Goal: Task Accomplishment & Management: Complete application form

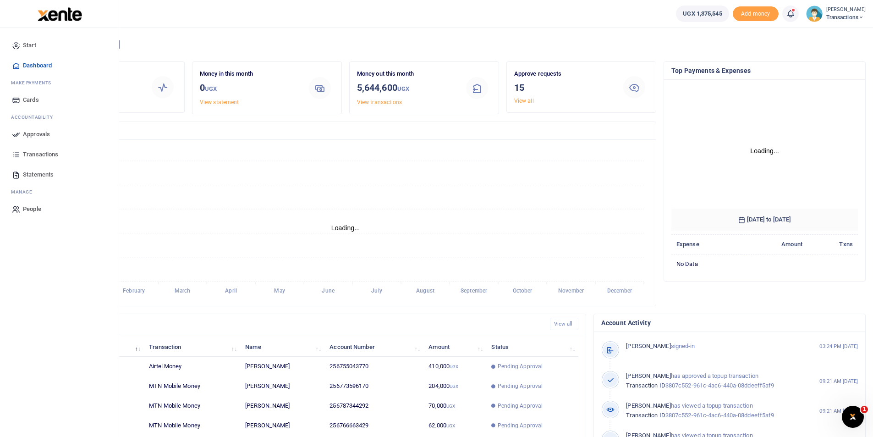
click at [16, 132] on icon at bounding box center [16, 134] width 8 height 8
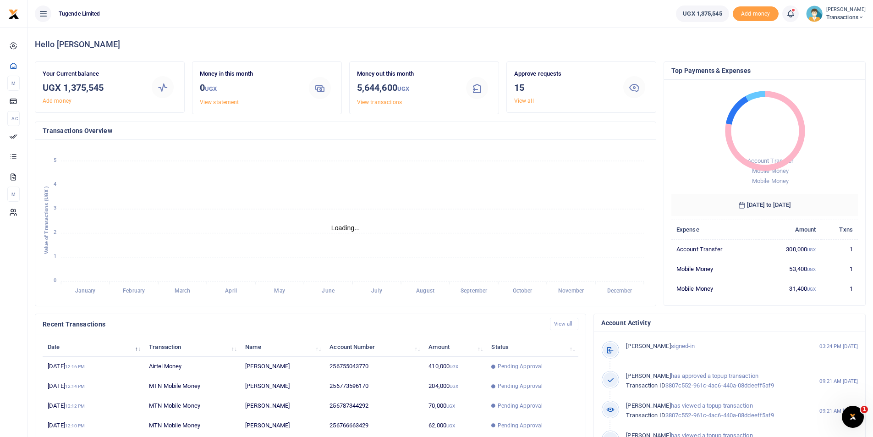
scroll to position [7, 7]
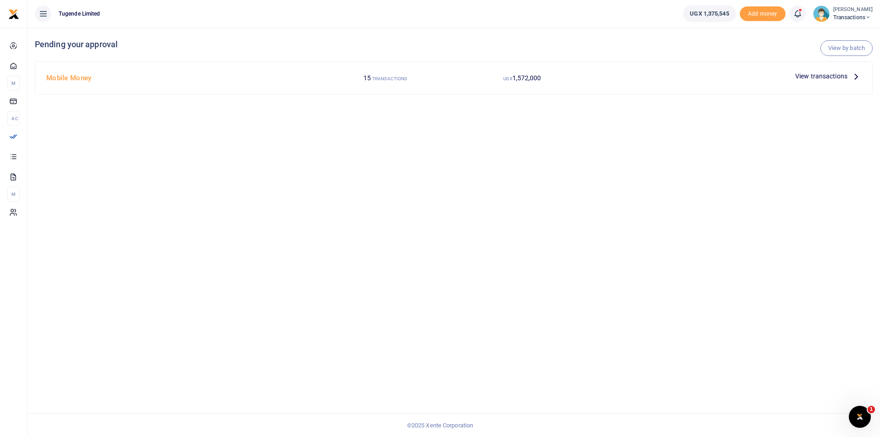
click at [802, 78] on span "View transactions" at bounding box center [821, 76] width 52 height 10
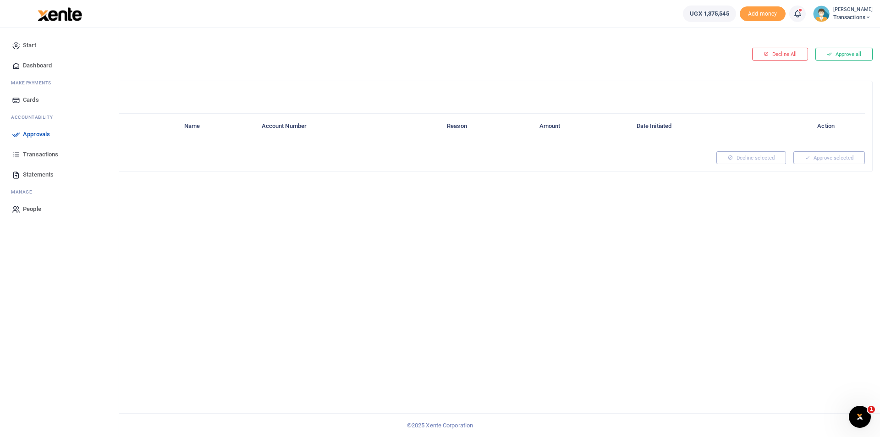
click at [18, 133] on icon at bounding box center [16, 134] width 8 height 8
click at [21, 133] on link "Approvals" at bounding box center [59, 134] width 104 height 20
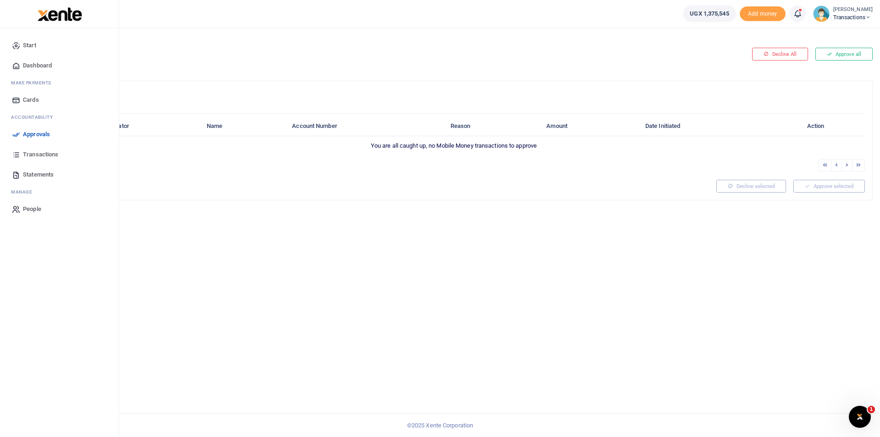
click at [15, 135] on icon at bounding box center [16, 134] width 8 height 8
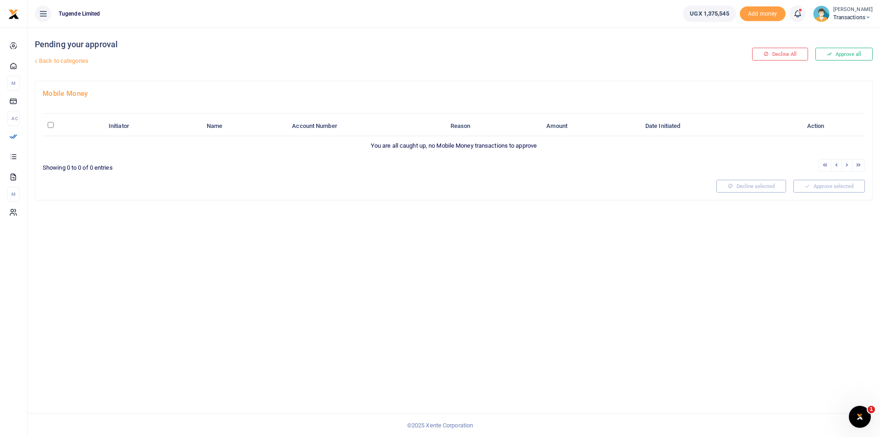
click at [56, 61] on link "Back to categories" at bounding box center [312, 61] width 558 height 16
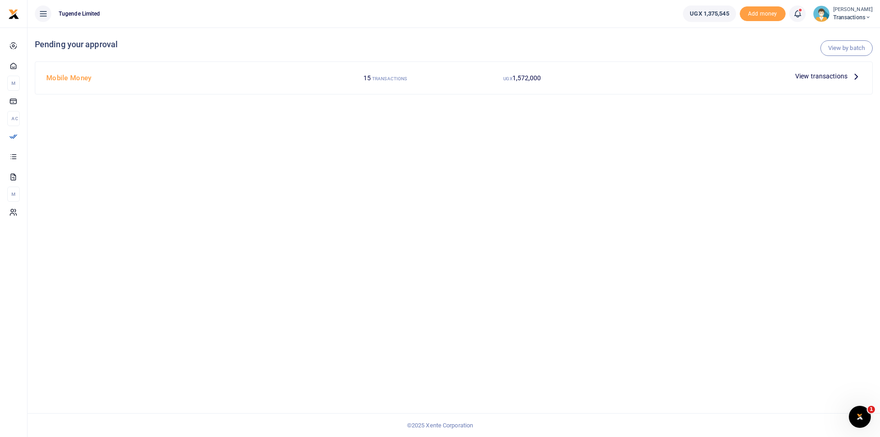
click at [813, 73] on span "View transactions" at bounding box center [821, 76] width 52 height 10
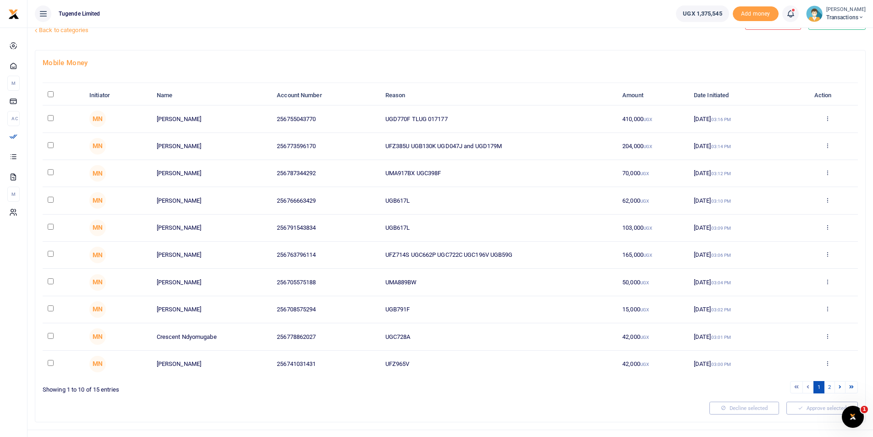
scroll to position [47, 0]
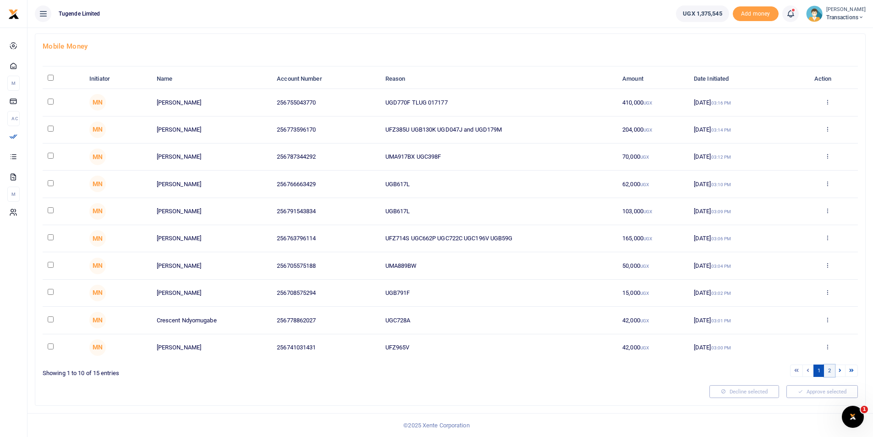
click at [830, 372] on link "2" at bounding box center [829, 370] width 11 height 12
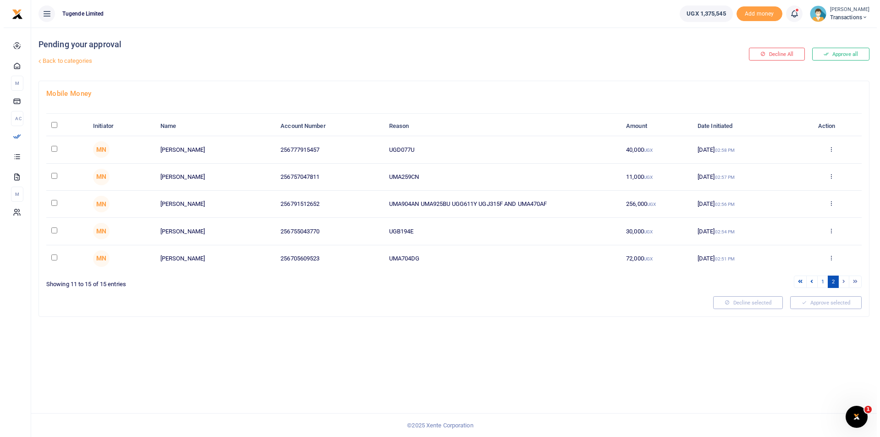
scroll to position [0, 0]
drag, startPoint x: 425, startPoint y: 253, endPoint x: 353, endPoint y: 251, distance: 71.9
click at [353, 251] on tr "MN Simon Omirio 256705609523 UMA704DG 72,000 UGX 06 Oct 2025 02:51 PM Approve D…" at bounding box center [454, 258] width 822 height 27
copy tr "UMA704DG"
drag, startPoint x: 416, startPoint y: 229, endPoint x: 342, endPoint y: 224, distance: 74.4
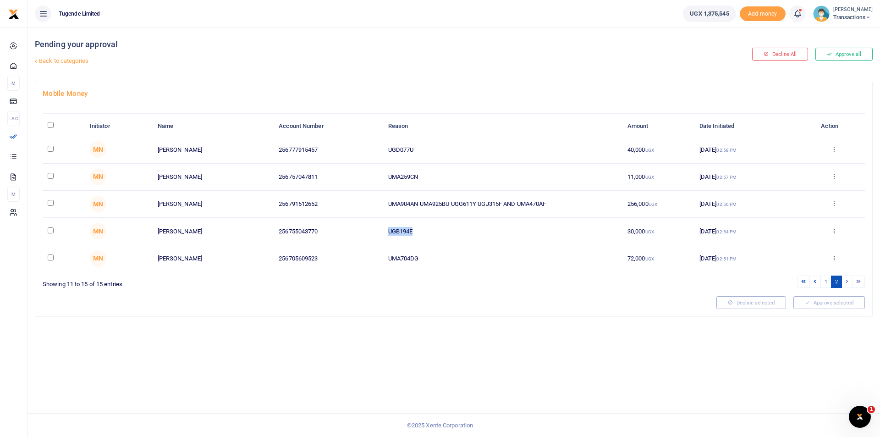
click at [342, 224] on tr "MN Joel Bwambale 256755043770 UGB194E 30,000 UGX 06 Oct 2025 02:54 PM Approve D…" at bounding box center [454, 231] width 822 height 27
copy tr "UGB194E"
drag, startPoint x: 554, startPoint y: 203, endPoint x: 364, endPoint y: 205, distance: 190.1
click at [364, 205] on tr "MN Kennedy Birungi 256791512652 UMA904AN UMA925BU UGG611Y UGJ315F AND UMA470AF …" at bounding box center [454, 204] width 822 height 27
copy tr "UMA904AN UMA925BU UGG611Y UGJ315F AND UMA470AF"
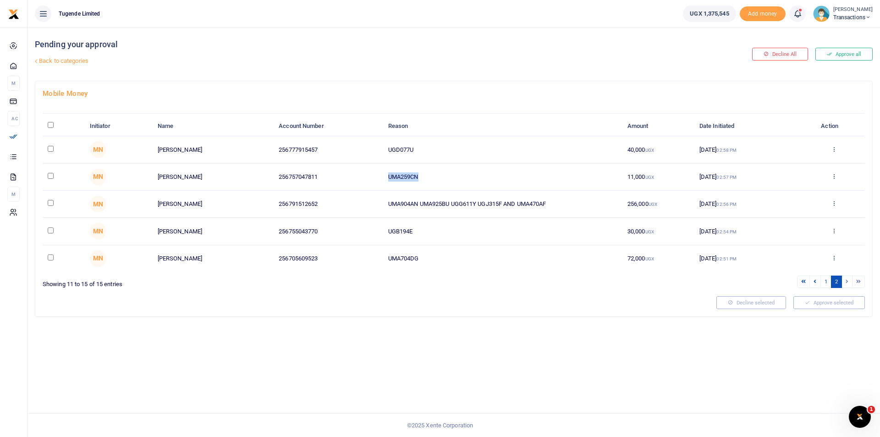
drag, startPoint x: 427, startPoint y: 179, endPoint x: 351, endPoint y: 172, distance: 76.8
click at [351, 172] on tr "MN Blair Niwamanya 256757047811 UMA259CN 11,000 UGX 06 Oct 2025 02:57 PM Approv…" at bounding box center [454, 177] width 822 height 27
copy tr "UMA259CN"
drag, startPoint x: 417, startPoint y: 148, endPoint x: 351, endPoint y: 142, distance: 66.2
click at [351, 142] on tr "MN Ruth Nakisuyi 256777915457 UGD077U 40,000 UGX 06 Oct 2025 02:58 PM Approve D…" at bounding box center [454, 149] width 822 height 27
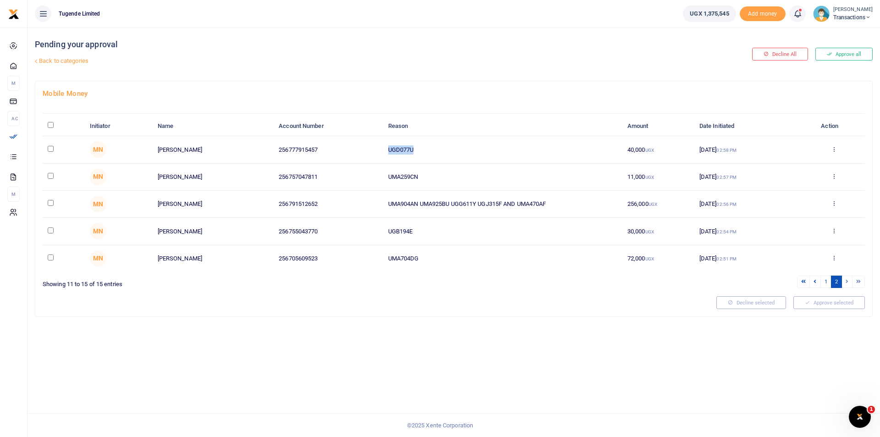
copy tr "UGD077U"
click at [825, 282] on link "1" at bounding box center [825, 281] width 11 height 12
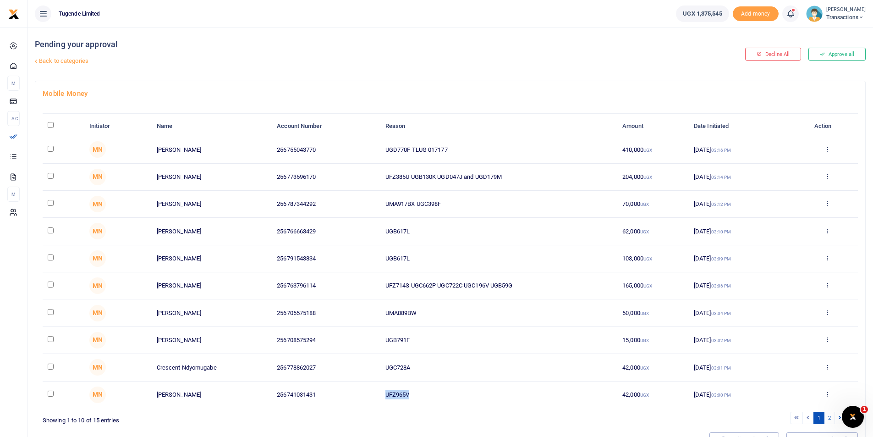
drag, startPoint x: 393, startPoint y: 390, endPoint x: 323, endPoint y: 383, distance: 69.6
click at [323, 383] on tr "MN Joselyne Katusime 256741031431 UFZ965V 42,000 UGX 06 Oct 2025 03:00 PM Appro…" at bounding box center [450, 394] width 815 height 27
copy tr "UFZ965V"
drag, startPoint x: 420, startPoint y: 366, endPoint x: 338, endPoint y: 358, distance: 82.4
click at [338, 358] on tr "MN Crescent Ndyomugabe 256778862027 UGC728A 42,000 UGX 06 Oct 2025 03:01 PM App…" at bounding box center [450, 367] width 815 height 27
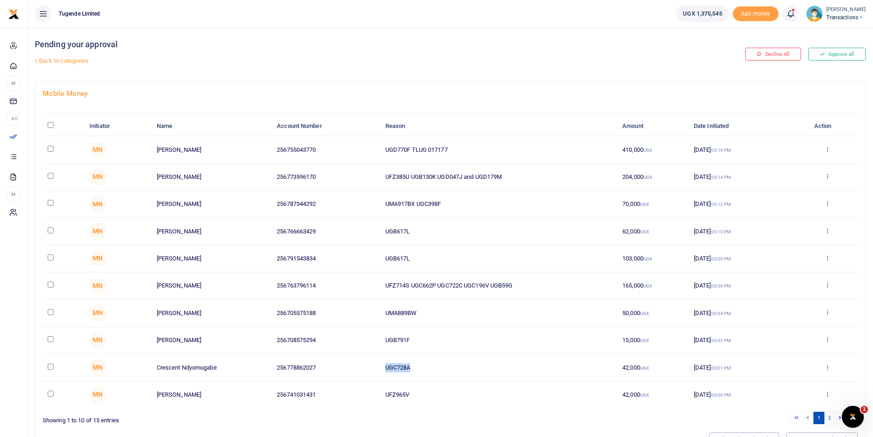
copy tr "UGC728A"
drag, startPoint x: 417, startPoint y: 336, endPoint x: 335, endPoint y: 333, distance: 82.0
click at [335, 333] on tr "MN Antonio Mpugi 256708575294 UGB791F 15,000 UGX 06 Oct 2025 03:02 PM Approve D…" at bounding box center [450, 340] width 815 height 27
copy tr "UGB791F"
drag, startPoint x: 428, startPoint y: 304, endPoint x: 344, endPoint y: 306, distance: 83.9
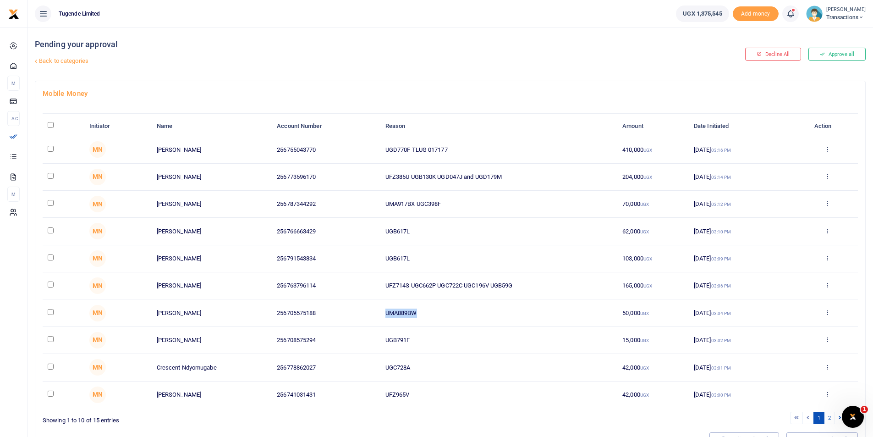
click at [344, 306] on tr "MN Antonny Kyuba 256705575188 UMA889BW 50,000 UGX 06 Oct 2025 03:04 PM Approve …" at bounding box center [450, 312] width 815 height 27
copy tr "UMA889BW"
drag, startPoint x: 532, startPoint y: 280, endPoint x: 363, endPoint y: 277, distance: 169.5
click at [363, 277] on tr "MN James Weloma 256763796114 UFZ714S UGC662P UGC722C UGC196V UGB59G 165,000 UGX…" at bounding box center [450, 285] width 815 height 27
copy tr "UFZ714S UGC662P UGC722C UGC196V UGB59G"
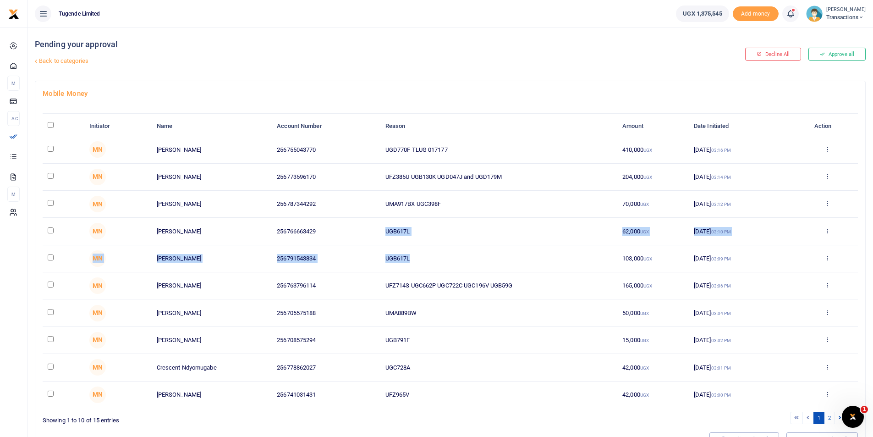
drag, startPoint x: 425, startPoint y: 260, endPoint x: 336, endPoint y: 244, distance: 90.3
click at [336, 244] on tbody "MN Joel Bwambale 256755043770 UGD770F TLUG 017177 410,000 UGX 06 Oct 2025 03:16…" at bounding box center [450, 272] width 815 height 272
click at [438, 260] on td "UGB617L" at bounding box center [498, 258] width 237 height 27
drag, startPoint x: 410, startPoint y: 257, endPoint x: 376, endPoint y: 253, distance: 33.6
click at [376, 253] on tr "MN Kassim Sebunya 256791543834 UGB617L 103,000 UGX 06 Oct 2025 03:09 PM Approve…" at bounding box center [450, 258] width 815 height 27
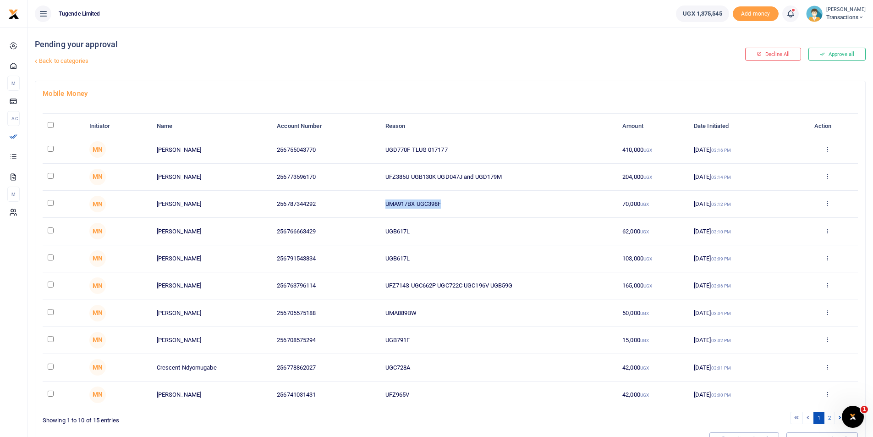
drag, startPoint x: 448, startPoint y: 203, endPoint x: 364, endPoint y: 194, distance: 85.3
click at [364, 194] on tr "MN Sam Kuchana 256787344292 UMA917BX UGC398F 70,000 UGX 06 Oct 2025 03:12 PM Ap…" at bounding box center [450, 204] width 815 height 27
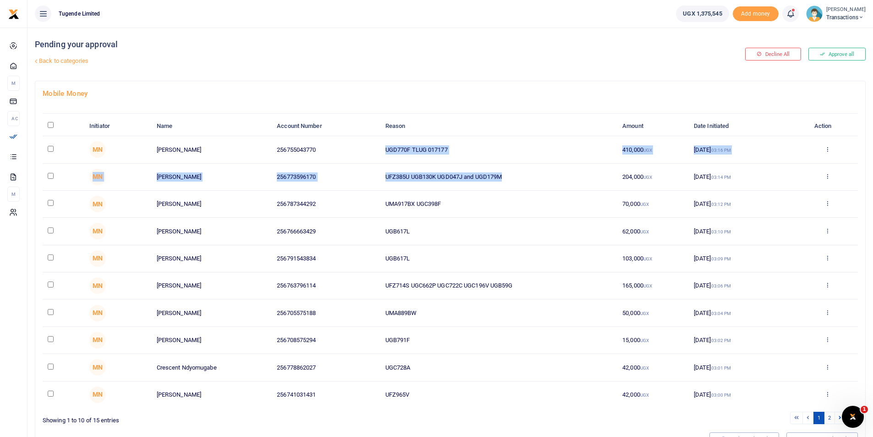
drag, startPoint x: 518, startPoint y: 176, endPoint x: 349, endPoint y: 162, distance: 169.6
click at [349, 162] on tbody "MN Joel Bwambale 256755043770 UGD770F TLUG 017177 410,000 UGX 06 Oct 2025 03:16…" at bounding box center [450, 272] width 815 height 272
click at [520, 180] on td "UFZ385U UGB130K UGD047J and UGD179M" at bounding box center [498, 177] width 237 height 27
drag, startPoint x: 516, startPoint y: 176, endPoint x: 375, endPoint y: 169, distance: 141.3
click at [375, 169] on tr "MN Brian Muhindo 256773596170 UFZ385U UGB130K UGD047J and UGD179M 204,000 UGX 0…" at bounding box center [450, 177] width 815 height 27
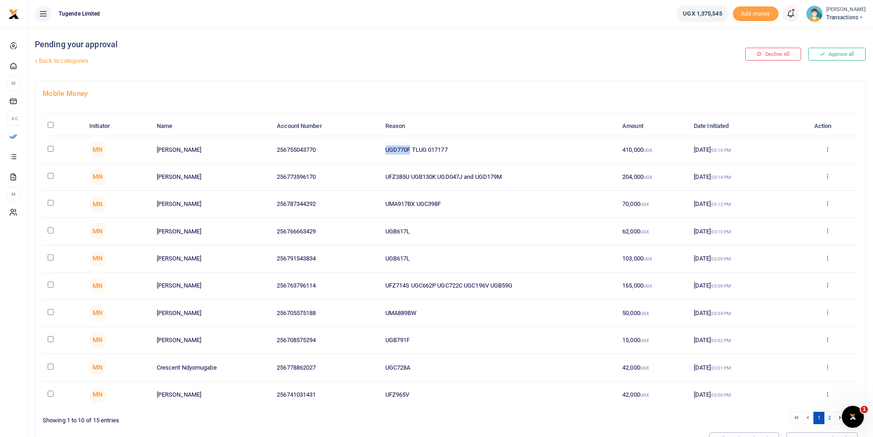
drag, startPoint x: 410, startPoint y: 148, endPoint x: 340, endPoint y: 141, distance: 70.0
click at [340, 141] on tr "MN Joel Bwambale 256755043770 UGD770F TLUG 017177 410,000 UGX 06 Oct 2025 03:16…" at bounding box center [450, 149] width 815 height 27
click at [504, 102] on div "Mobile Money Initiator Name Account Number Reason Amount Date Initiated Action …" at bounding box center [450, 266] width 830 height 371
click at [47, 200] on td at bounding box center [64, 204] width 42 height 27
click at [49, 200] on input "checkbox" at bounding box center [51, 203] width 6 height 6
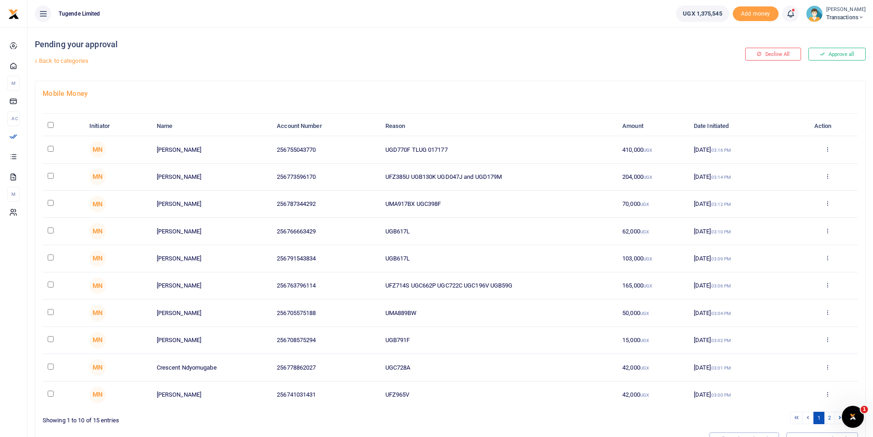
checkbox input "true"
click at [51, 284] on input "checkbox" at bounding box center [51, 284] width 6 height 6
checkbox input "true"
click at [51, 311] on input "checkbox" at bounding box center [51, 312] width 6 height 6
checkbox input "true"
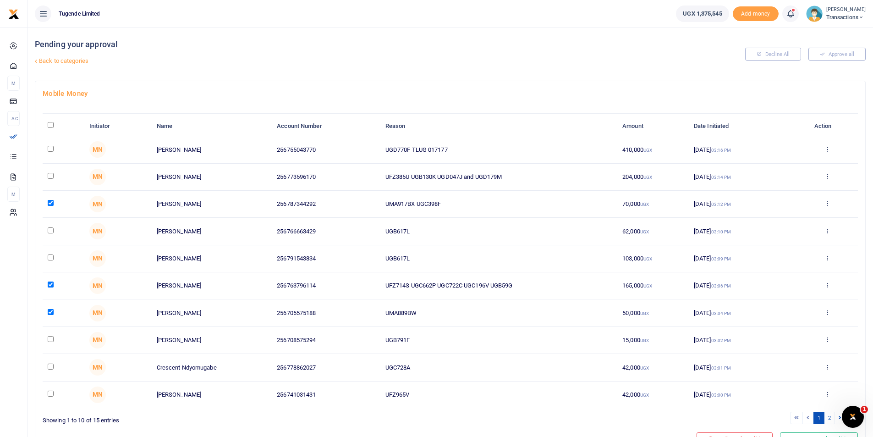
click at [49, 341] on input "checkbox" at bounding box center [51, 339] width 6 height 6
checkbox input "true"
click at [49, 367] on input "checkbox" at bounding box center [51, 366] width 6 height 6
checkbox input "true"
click at [51, 399] on td at bounding box center [64, 394] width 42 height 27
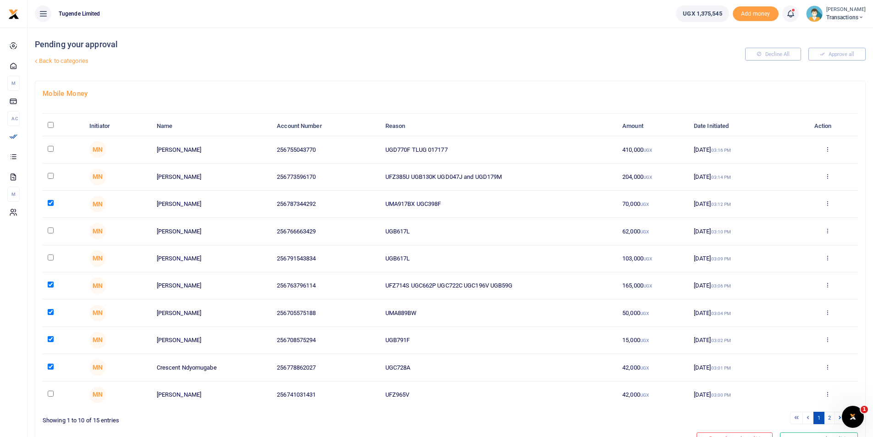
click at [50, 392] on input "checkbox" at bounding box center [51, 393] width 6 height 6
checkbox input "true"
click at [829, 417] on link "2" at bounding box center [829, 417] width 11 height 12
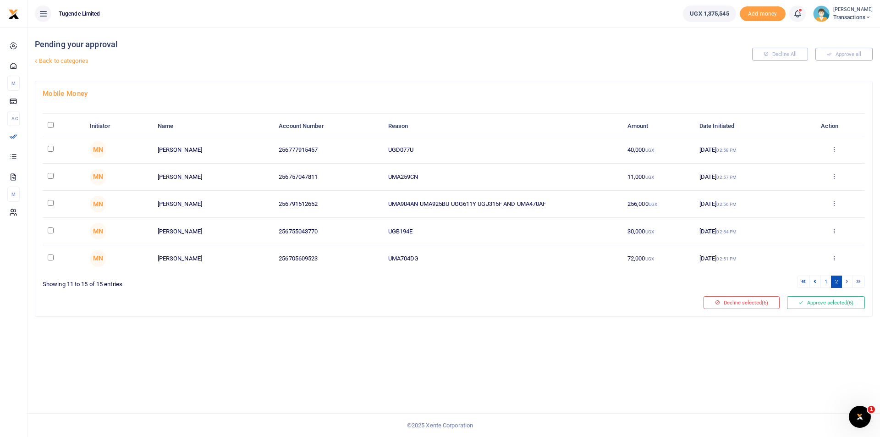
click at [49, 148] on input "checkbox" at bounding box center [51, 149] width 6 height 6
checkbox input "true"
click at [51, 178] on input "checkbox" at bounding box center [51, 176] width 6 height 6
checkbox input "true"
click at [50, 228] on input "checkbox" at bounding box center [51, 230] width 6 height 6
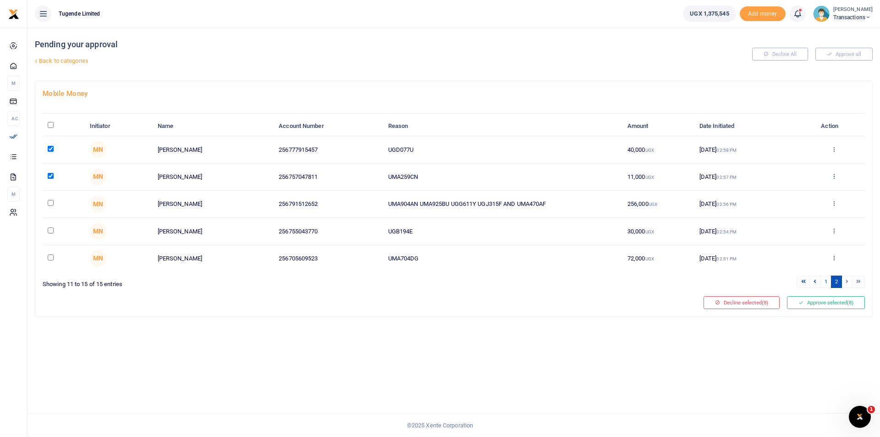
checkbox input "true"
click at [49, 255] on input "checkbox" at bounding box center [51, 257] width 6 height 6
checkbox input "true"
click at [829, 307] on button "Approve selected (10)" at bounding box center [824, 302] width 81 height 13
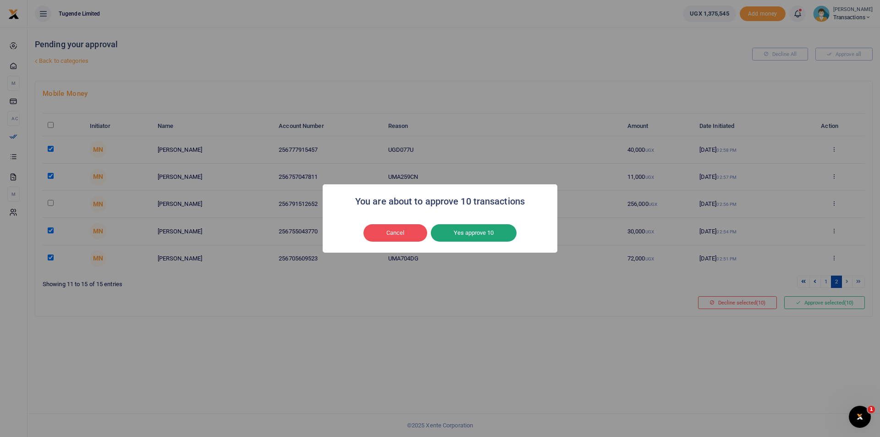
click at [479, 235] on button "Yes approve 10" at bounding box center [474, 232] width 86 height 17
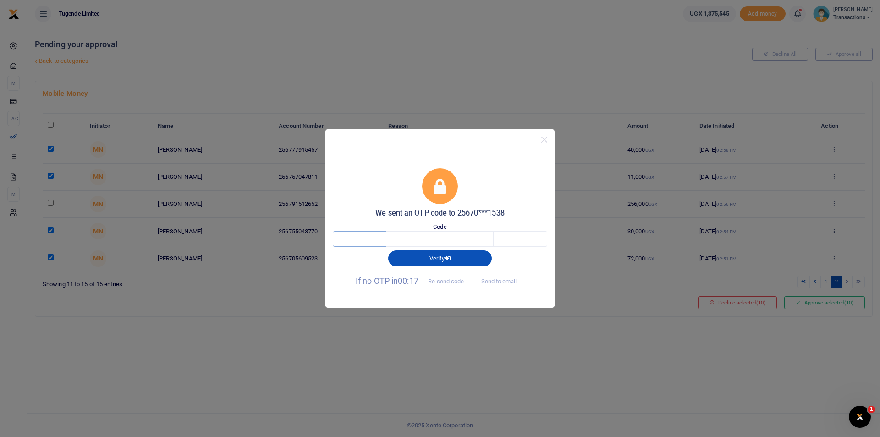
click at [352, 240] on input "text" at bounding box center [360, 239] width 54 height 16
type input "7"
type input "6"
type input "8"
type input "1"
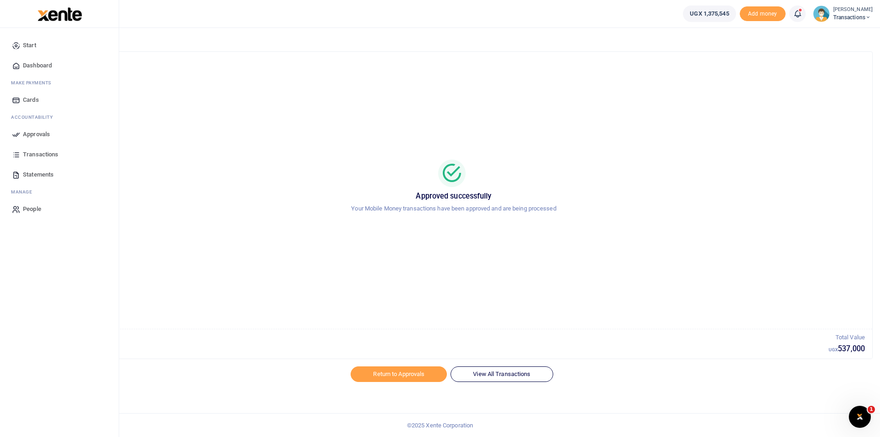
click at [23, 134] on span "Approvals" at bounding box center [36, 134] width 27 height 9
click at [16, 133] on icon at bounding box center [16, 134] width 8 height 8
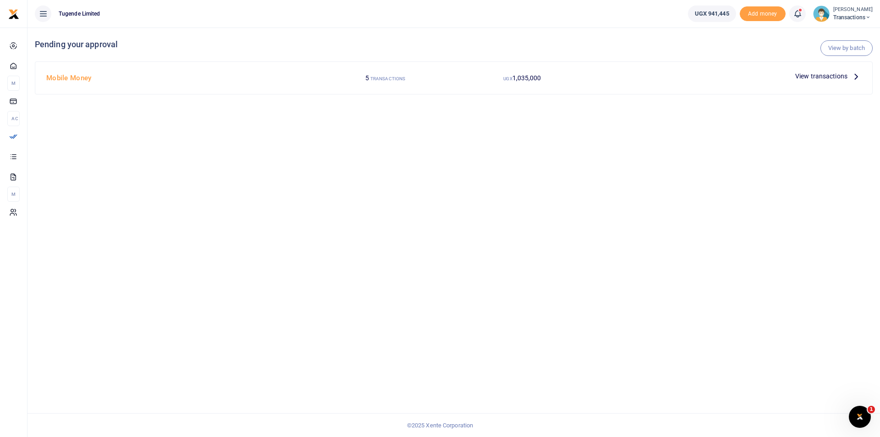
click at [811, 78] on span "View transactions" at bounding box center [821, 76] width 52 height 10
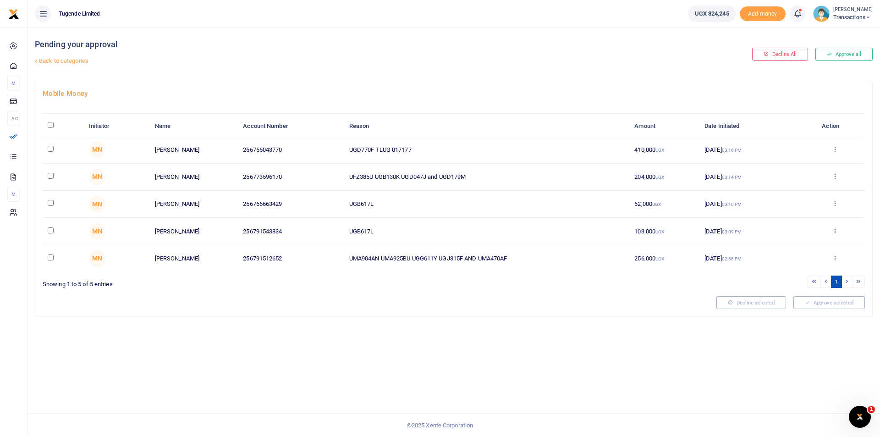
click at [611, 343] on div "Pending your approval Back to categories Decline All Approve all Mobile Money I…" at bounding box center [453, 231] width 852 height 409
click at [49, 148] on input "checkbox" at bounding box center [51, 149] width 6 height 6
checkbox input "true"
click at [49, 173] on input "checkbox" at bounding box center [51, 176] width 6 height 6
checkbox input "true"
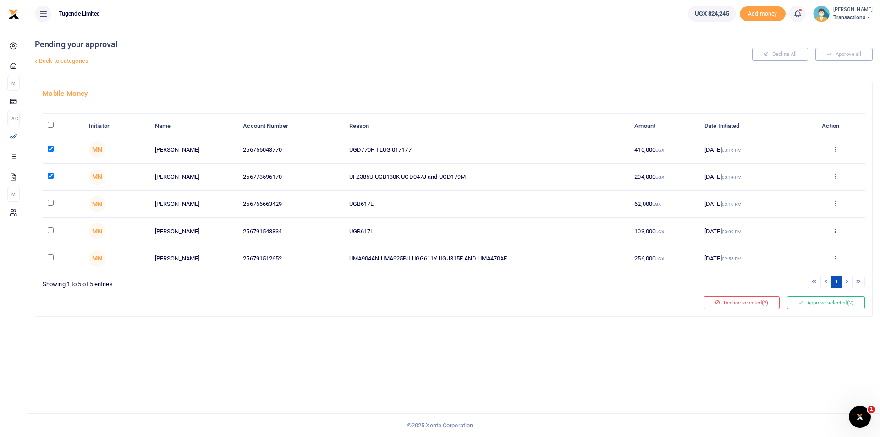
click at [50, 201] on input "checkbox" at bounding box center [51, 203] width 6 height 6
checkbox input "true"
click at [829, 306] on button "Approve selected (3)" at bounding box center [826, 302] width 78 height 13
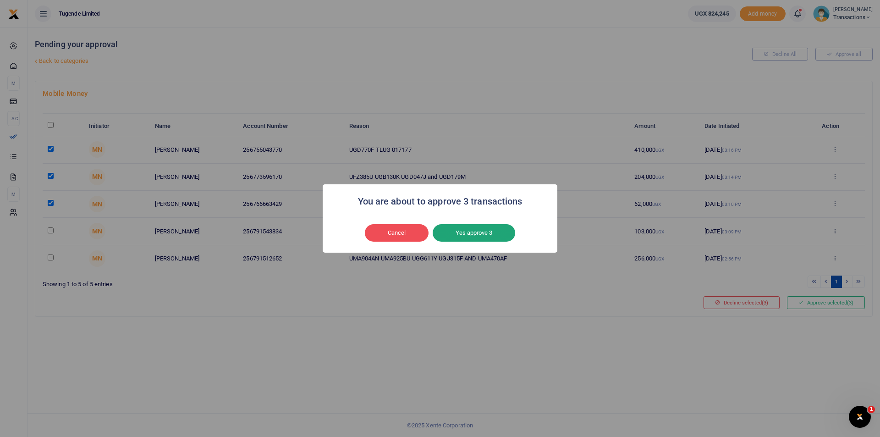
click at [483, 238] on button "Yes approve 3" at bounding box center [473, 232] width 82 height 17
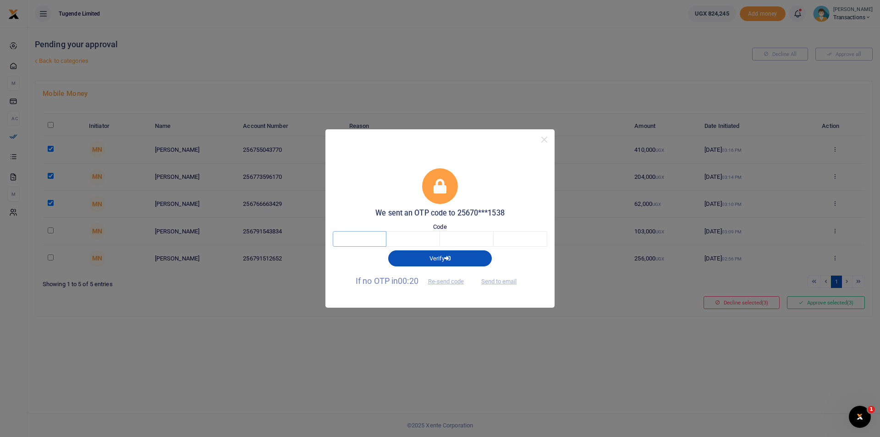
click at [360, 240] on input "text" at bounding box center [360, 239] width 54 height 16
type input "9"
type input "0"
type input "5"
type input "1"
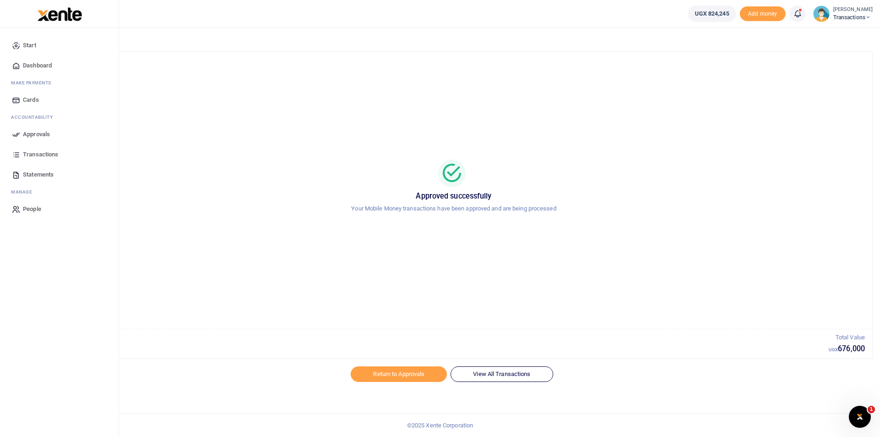
click at [16, 133] on icon at bounding box center [16, 134] width 8 height 8
click at [15, 136] on icon at bounding box center [16, 134] width 8 height 8
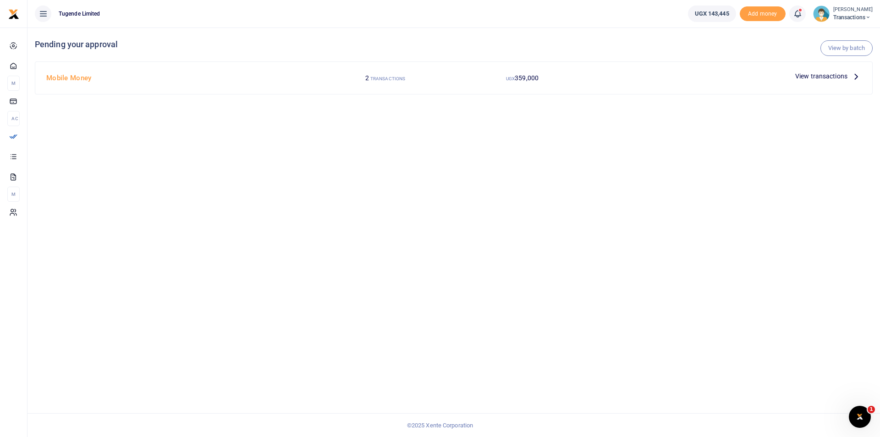
click at [845, 14] on span "Transactions" at bounding box center [852, 17] width 39 height 8
click at [825, 31] on link "Switch accounts" at bounding box center [835, 33] width 72 height 13
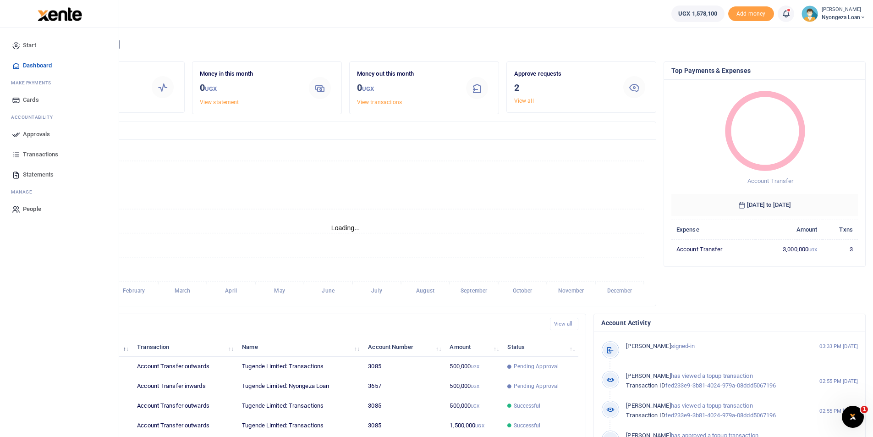
scroll to position [7, 7]
click at [17, 133] on icon at bounding box center [16, 134] width 8 height 8
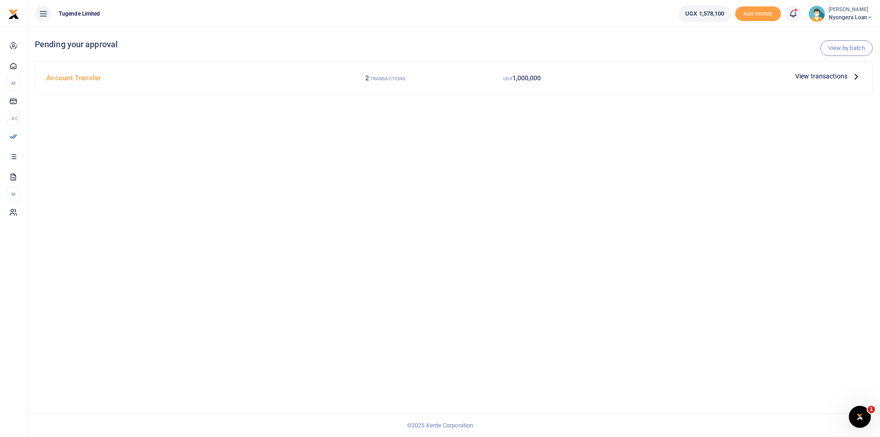
click at [809, 75] on span "View transactions" at bounding box center [821, 76] width 52 height 10
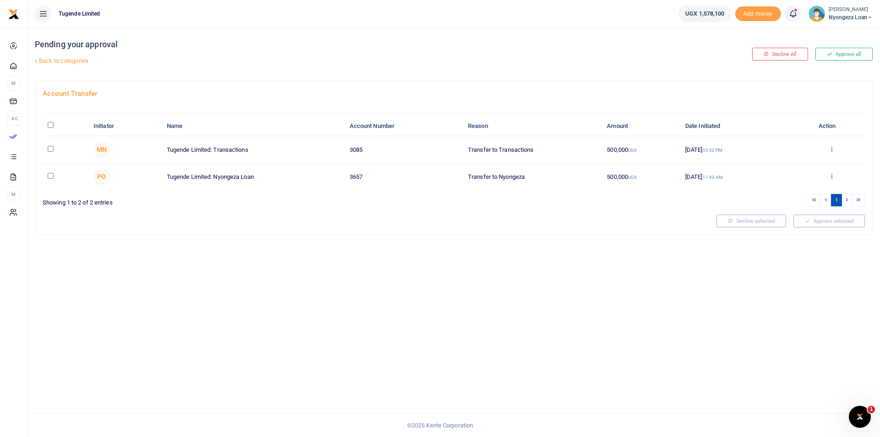
click at [827, 147] on div "Approve Decline Details" at bounding box center [831, 149] width 56 height 9
click at [829, 149] on icon at bounding box center [831, 149] width 6 height 6
click at [784, 161] on link "Approve" at bounding box center [797, 164] width 72 height 13
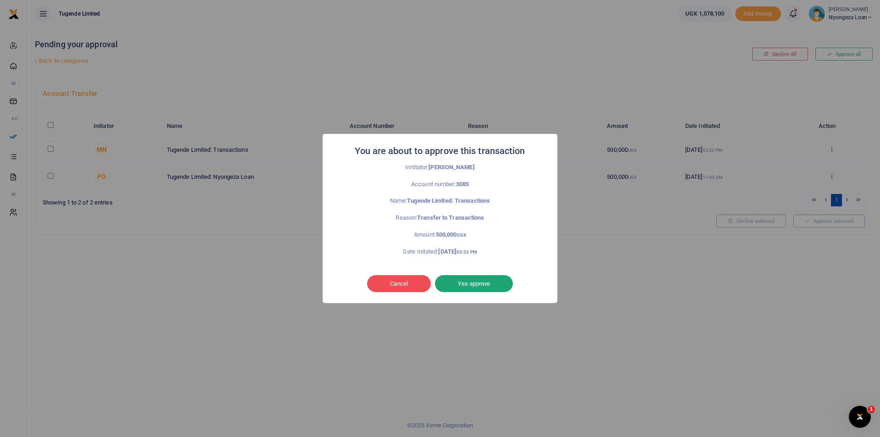
click at [473, 284] on button "Yes approve" at bounding box center [474, 283] width 78 height 17
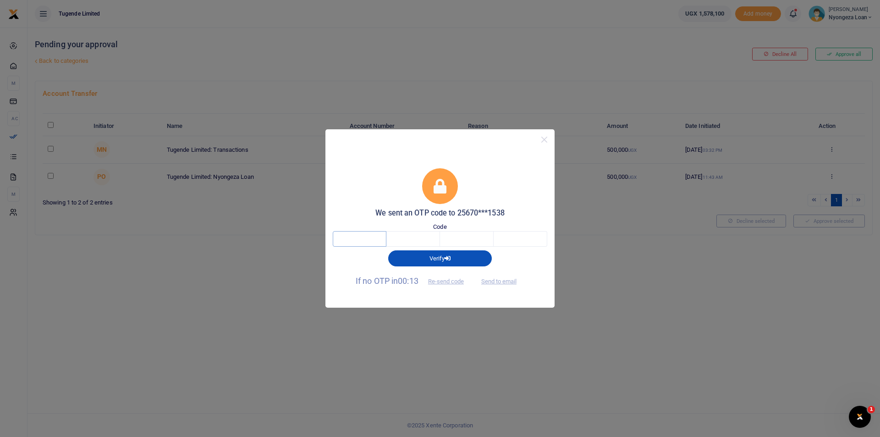
click at [355, 240] on input "text" at bounding box center [360, 239] width 54 height 16
type input "2"
type input "3"
type input "7"
type input "4"
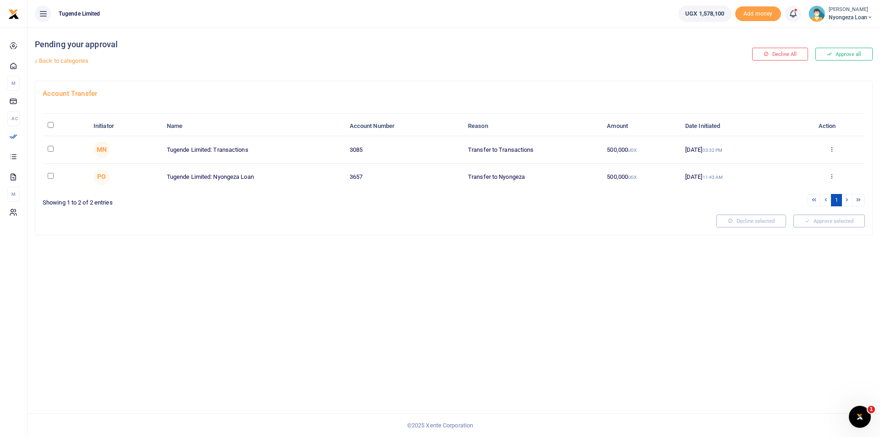
click at [831, 151] on icon at bounding box center [831, 149] width 6 height 6
click at [782, 167] on link "Approve" at bounding box center [797, 164] width 72 height 13
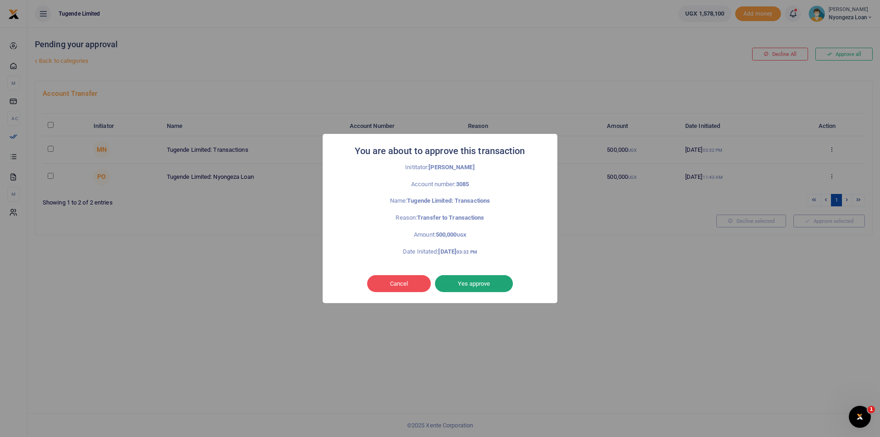
click at [474, 278] on button "Yes approve" at bounding box center [474, 283] width 78 height 17
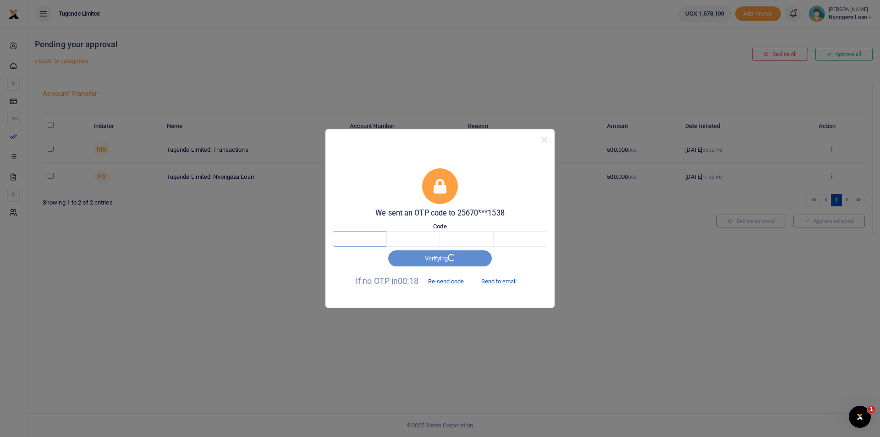
click at [361, 237] on input "text" at bounding box center [360, 239] width 54 height 16
type input "8"
type input "1"
type input "7"
type input "0"
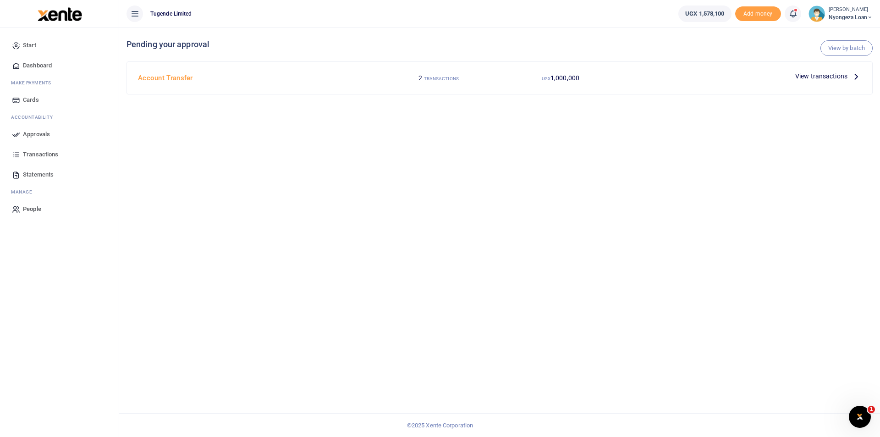
click at [703, 76] on span "View transactions" at bounding box center [821, 76] width 52 height 10
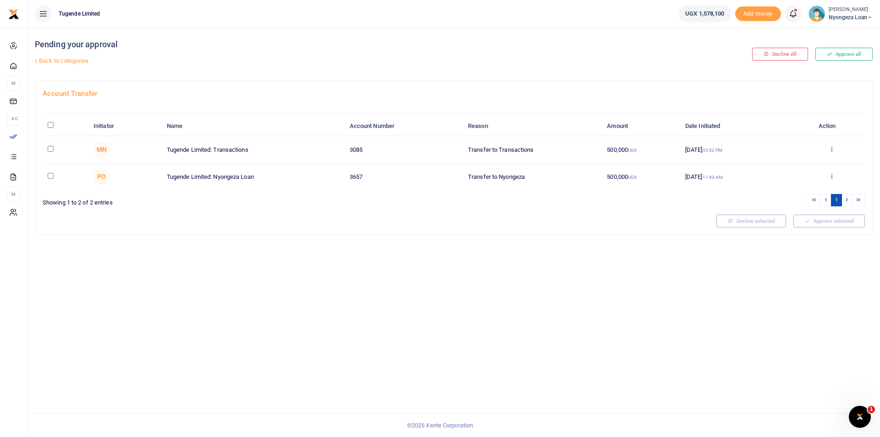
click at [832, 150] on icon at bounding box center [831, 149] width 6 height 6
click at [788, 163] on link "Approve" at bounding box center [797, 164] width 72 height 13
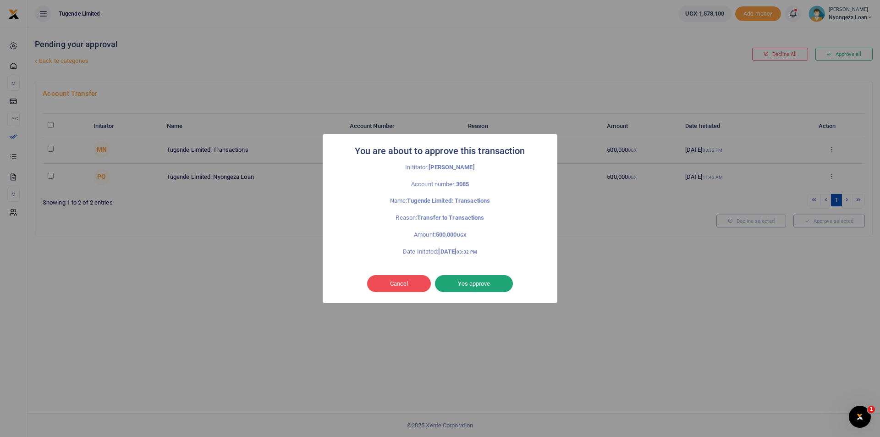
click at [484, 278] on button "Yes approve" at bounding box center [474, 283] width 78 height 17
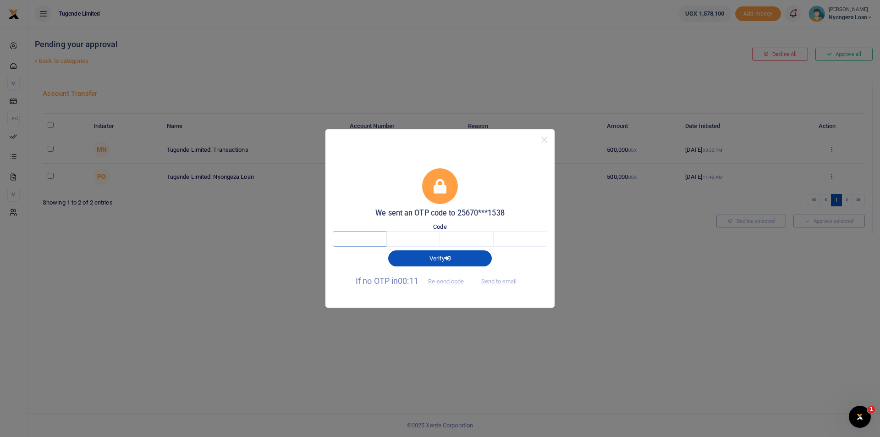
click at [357, 237] on input "text" at bounding box center [360, 239] width 54 height 16
type input "6"
type input "1"
type input "4"
type input "8"
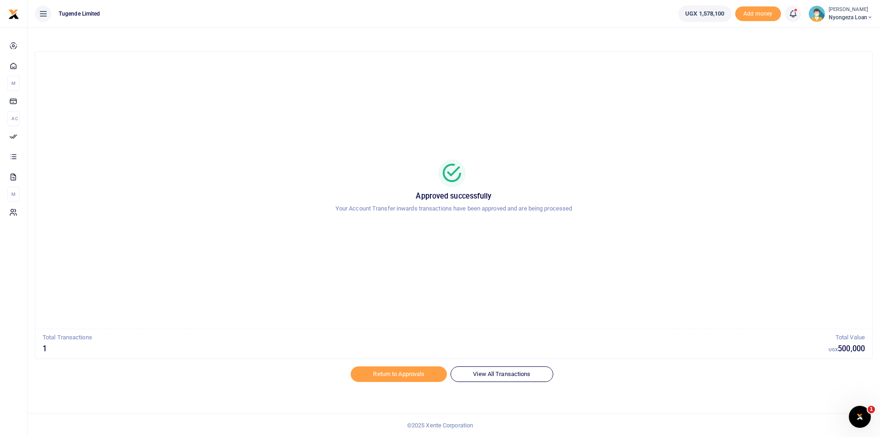
click at [842, 17] on span "Nyongeza Loan" at bounding box center [850, 17] width 44 height 8
click at [831, 36] on link "Switch accounts" at bounding box center [837, 33] width 72 height 13
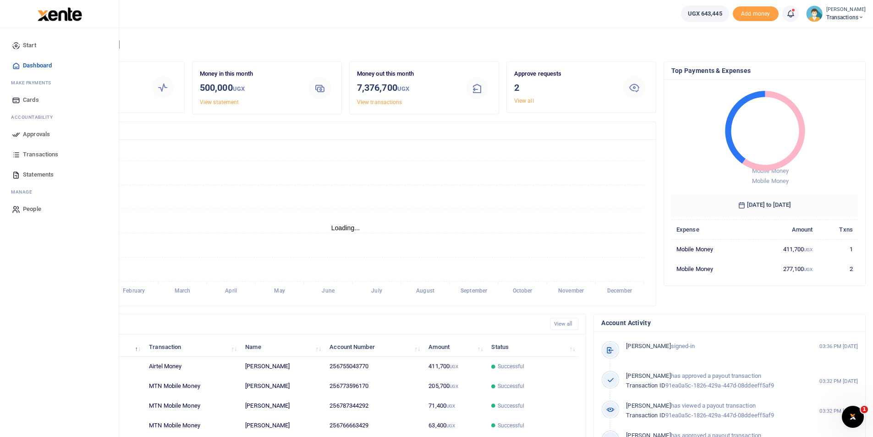
scroll to position [7, 7]
click at [18, 132] on icon at bounding box center [16, 134] width 8 height 8
click at [14, 133] on icon at bounding box center [16, 134] width 8 height 8
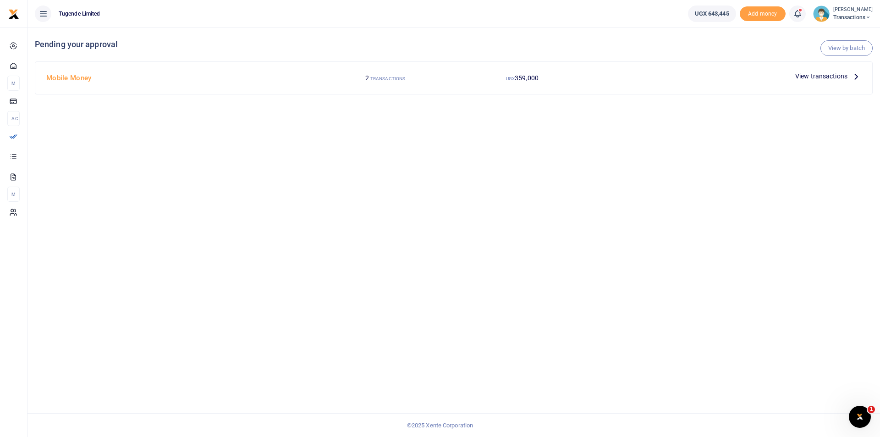
click at [818, 78] on span "View transactions" at bounding box center [821, 76] width 52 height 10
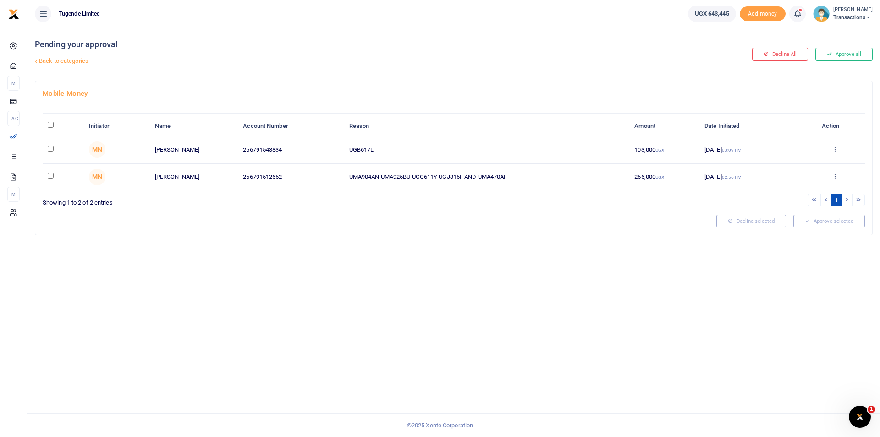
click at [51, 125] on input "\a \a : activate to sort column descending" at bounding box center [51, 125] width 6 height 6
checkbox input "true"
click at [829, 223] on button "Approve selected (2)" at bounding box center [826, 220] width 78 height 13
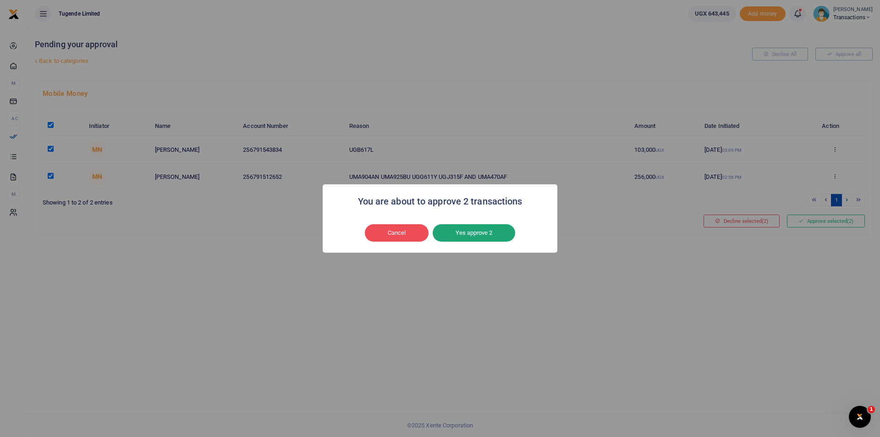
click at [484, 231] on button "Yes approve 2" at bounding box center [473, 232] width 82 height 17
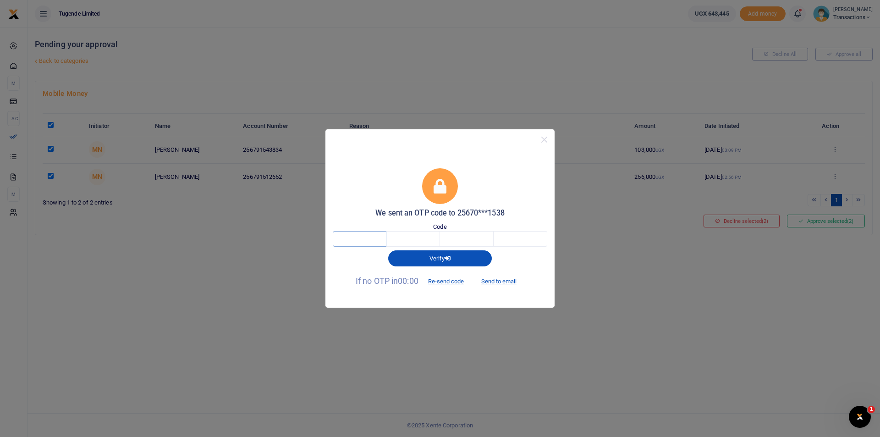
click at [340, 234] on input "text" at bounding box center [360, 239] width 54 height 16
type input "3"
type input "7"
type input "6"
type input "8"
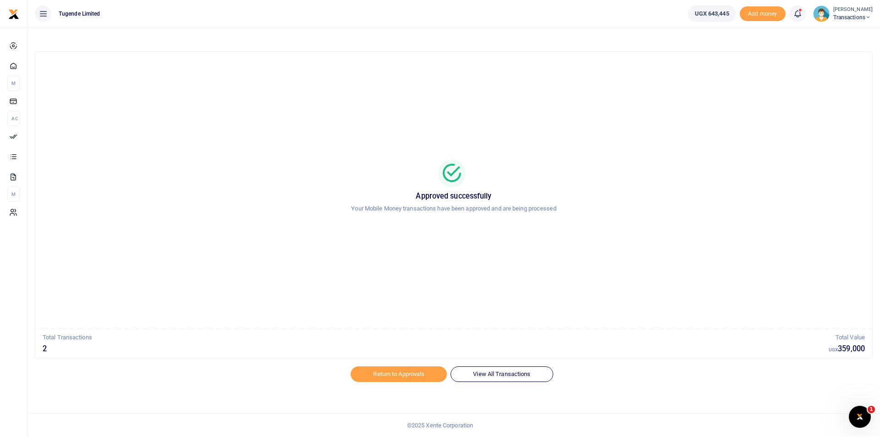
click at [598, 157] on div "Approved successfully Your Mobile Money transactions have been approved and are…" at bounding box center [453, 190] width 815 height 262
click at [12, 132] on icon at bounding box center [16, 134] width 8 height 8
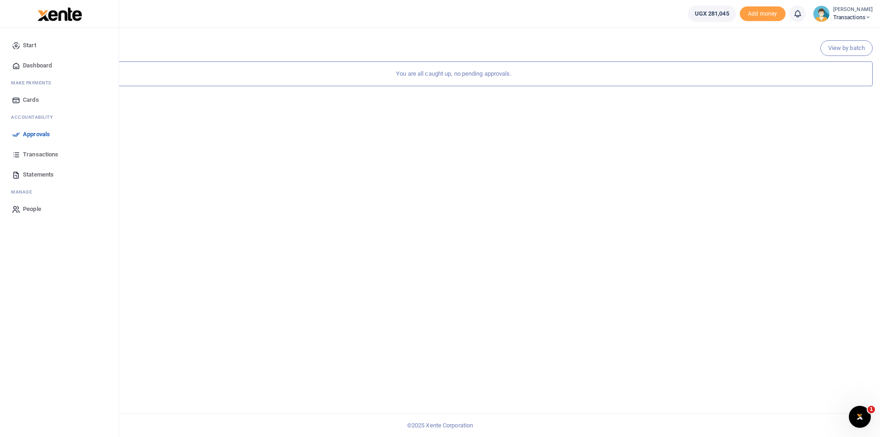
click at [13, 135] on icon at bounding box center [16, 134] width 8 height 8
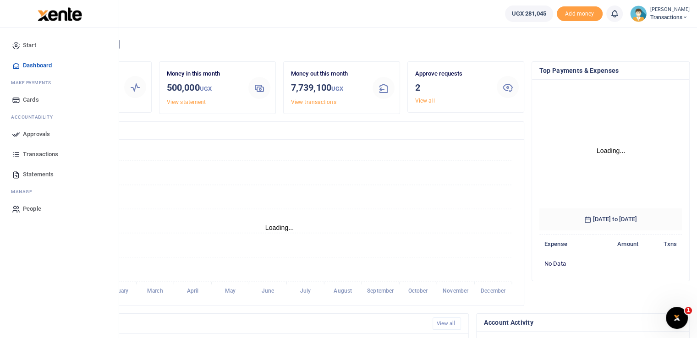
click at [21, 133] on link "Approvals" at bounding box center [59, 134] width 104 height 20
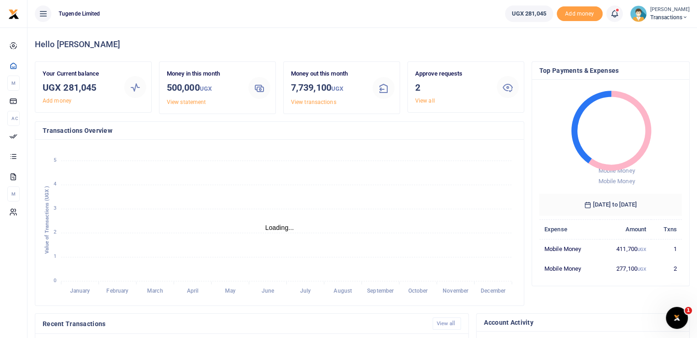
scroll to position [7, 7]
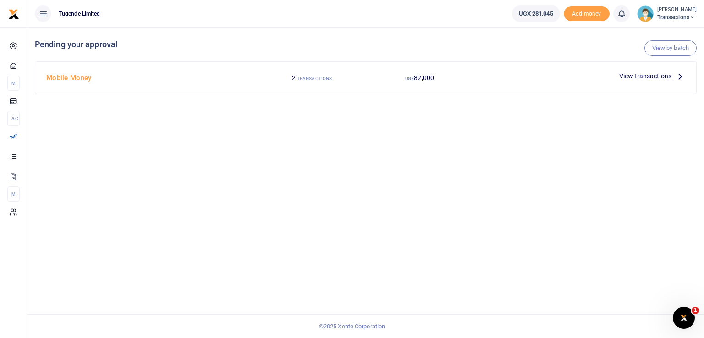
click at [628, 75] on span "View transactions" at bounding box center [645, 76] width 52 height 10
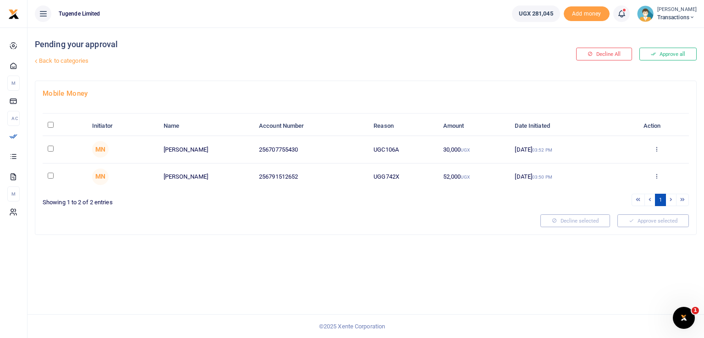
click at [49, 127] on th "\a \a : activate to sort column descending" at bounding box center [65, 126] width 44 height 20
drag, startPoint x: 405, startPoint y: 176, endPoint x: 350, endPoint y: 175, distance: 54.5
click at [350, 175] on tr "MN Kennedy Birungi 256791512652 UGG742X 52,000 UGX 06 Oct 2025 03:50 PM Approve…" at bounding box center [366, 177] width 646 height 27
copy tr "UGG742X"
drag, startPoint x: 401, startPoint y: 147, endPoint x: 363, endPoint y: 147, distance: 38.0
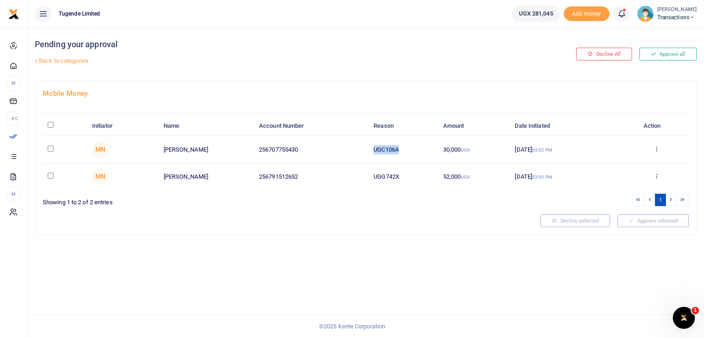
click at [363, 147] on tr "MN Umaru Kozaala 256707755430 UGC106A 30,000 UGX 06 Oct 2025 03:52 PM Approve D…" at bounding box center [366, 149] width 646 height 27
copy tr "UGC106A"
click at [49, 121] on th "\a \a : activate to sort column descending" at bounding box center [65, 126] width 44 height 20
click at [51, 126] on input "\a \a : activate to sort column descending" at bounding box center [51, 125] width 6 height 6
checkbox input "true"
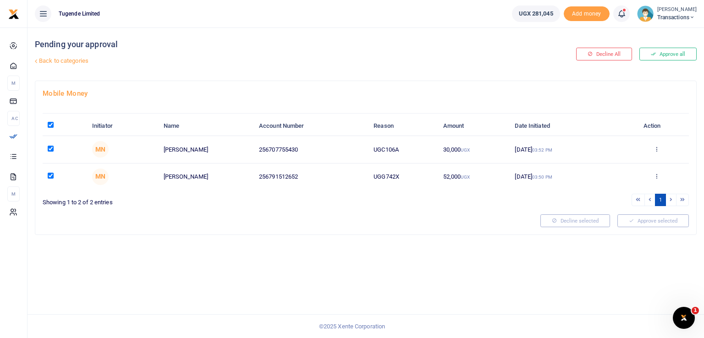
checkbox input "true"
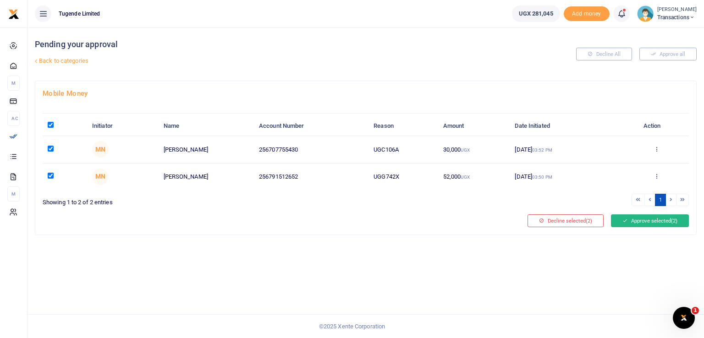
click at [656, 223] on button "Approve selected (2)" at bounding box center [650, 220] width 78 height 13
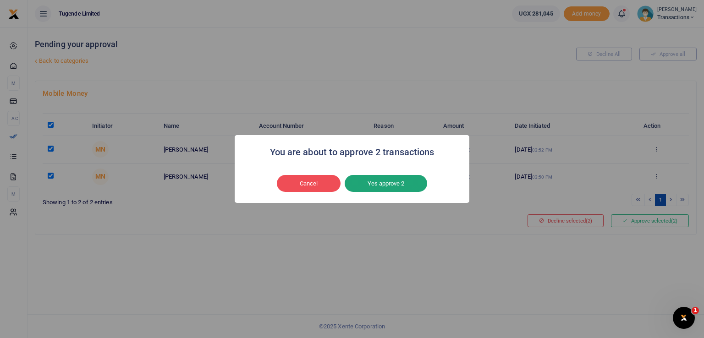
click at [385, 182] on button "Yes approve 2" at bounding box center [385, 183] width 82 height 17
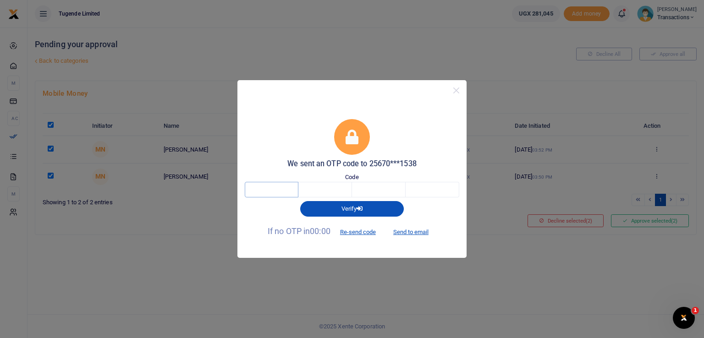
click at [272, 196] on input "text" at bounding box center [272, 190] width 54 height 16
type input "3"
type input "5"
type input "4"
type input "2"
